Goal: Information Seeking & Learning: Learn about a topic

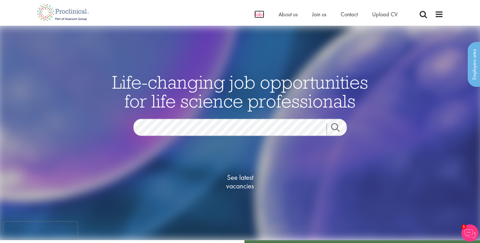
click at [257, 15] on span "Jobs" at bounding box center [260, 14] width 10 height 7
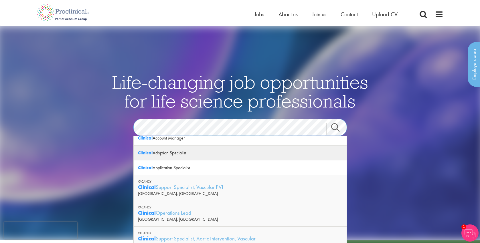
scroll to position [28, 0]
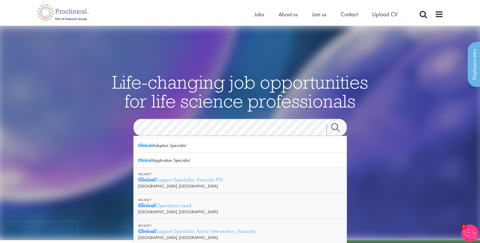
click at [170, 206] on div "Clinical Operations Lead" at bounding box center [240, 205] width 204 height 7
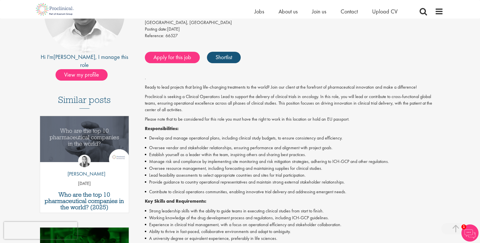
scroll to position [32, 0]
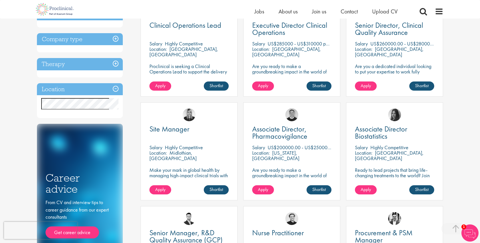
scroll to position [125, 0]
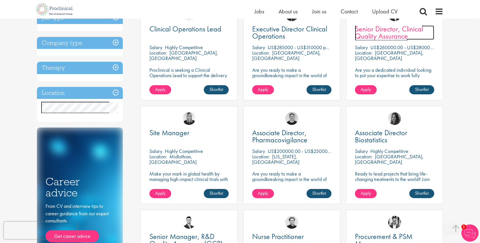
click at [385, 33] on span "Senior Director, Clinical Quality Assurance" at bounding box center [389, 32] width 68 height 17
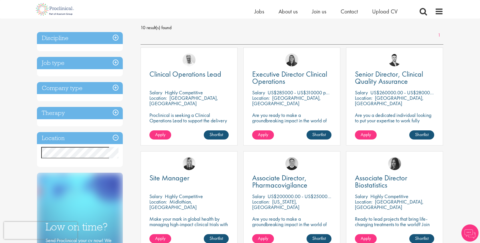
scroll to position [76, 0]
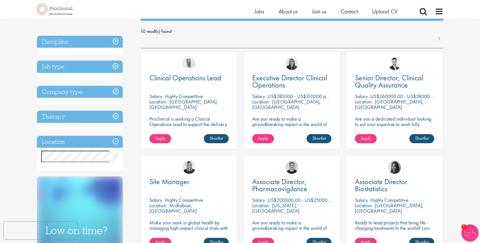
click at [116, 141] on h3 "Location" at bounding box center [80, 142] width 86 height 12
